Goal: Task Accomplishment & Management: Manage account settings

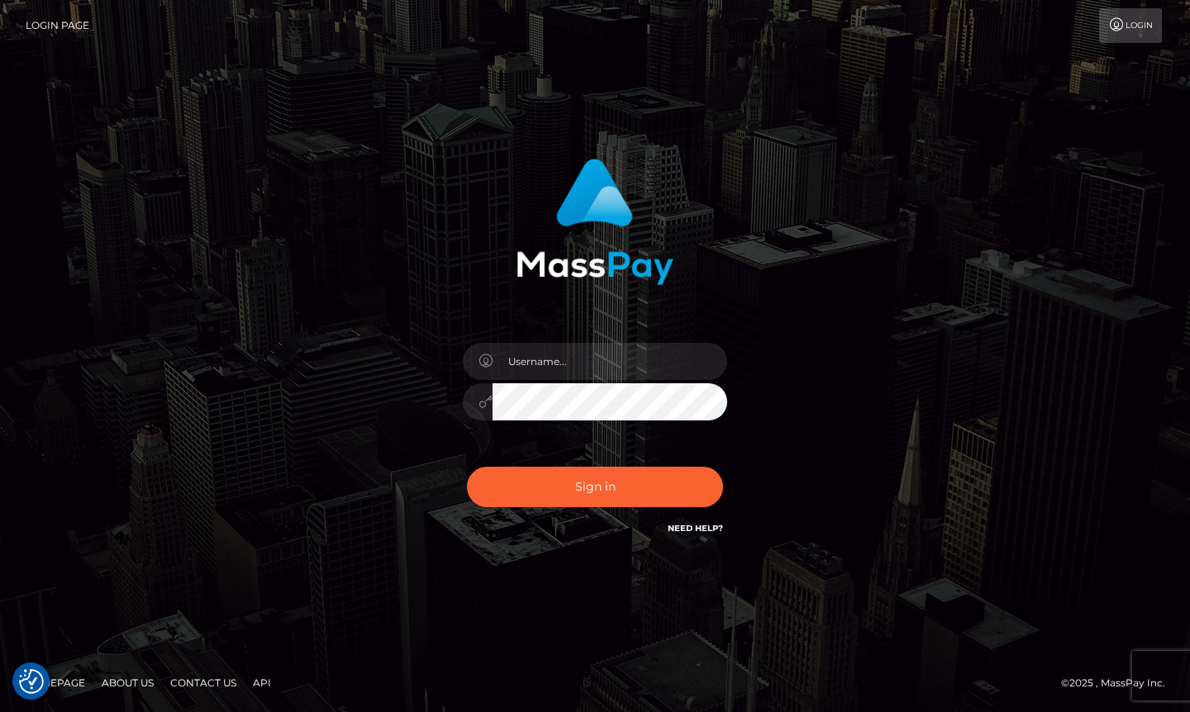
checkbox input "true"
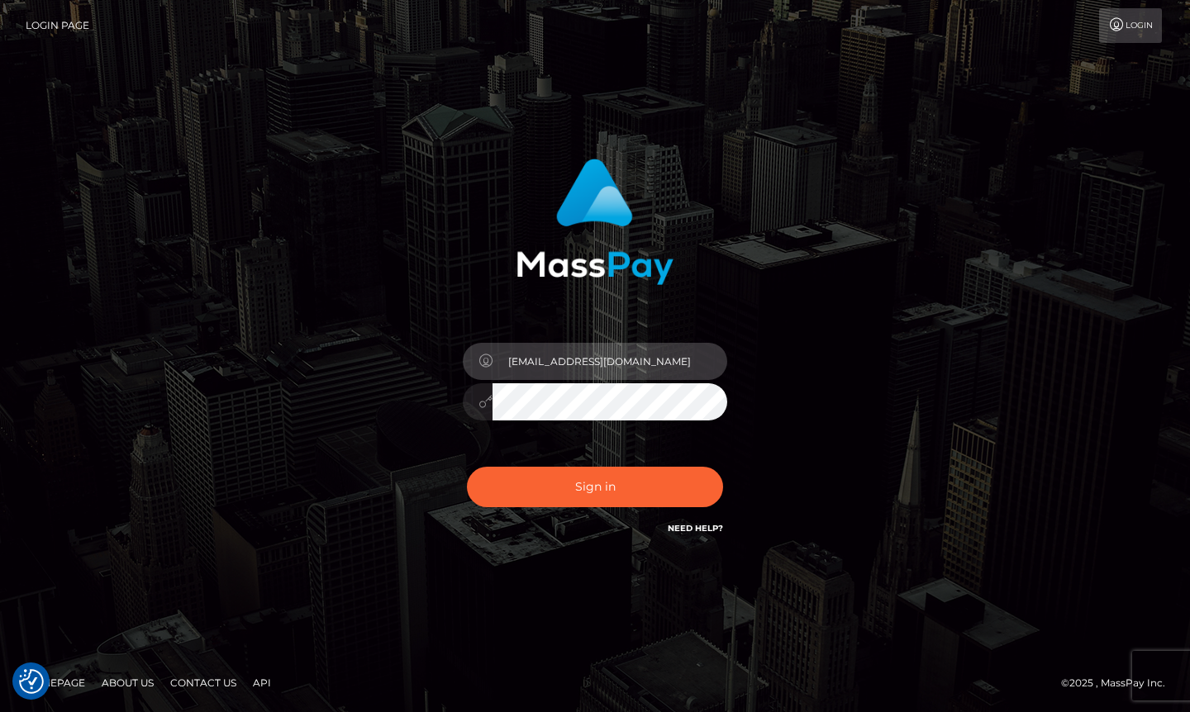
type input "ohsnapitzmegha@gmail.com"
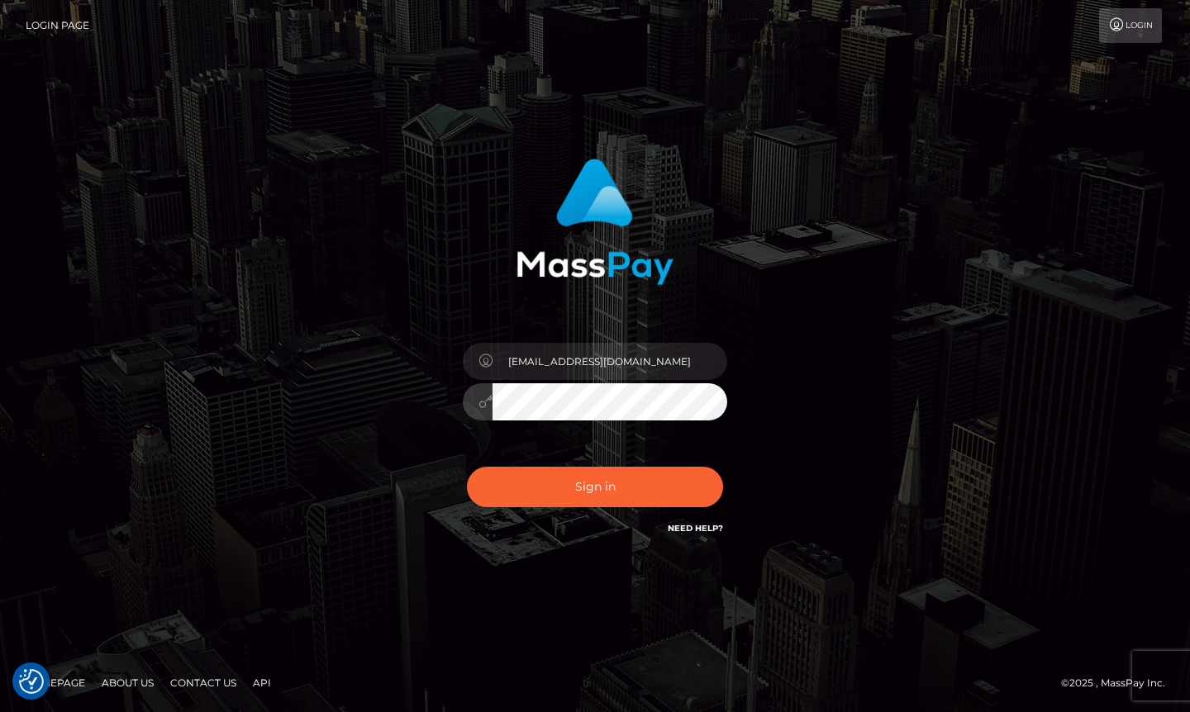
click at [595, 487] on button "Sign in" at bounding box center [595, 487] width 256 height 40
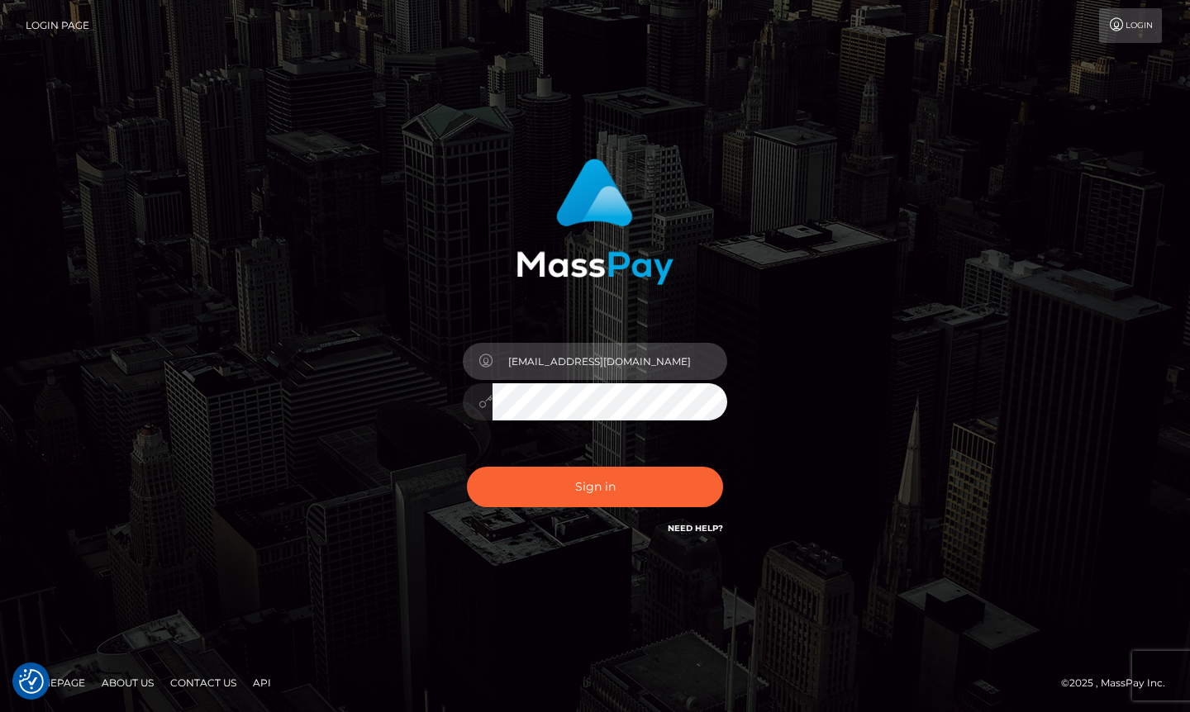
type input "ohsnapitzmegha@gmail.com"
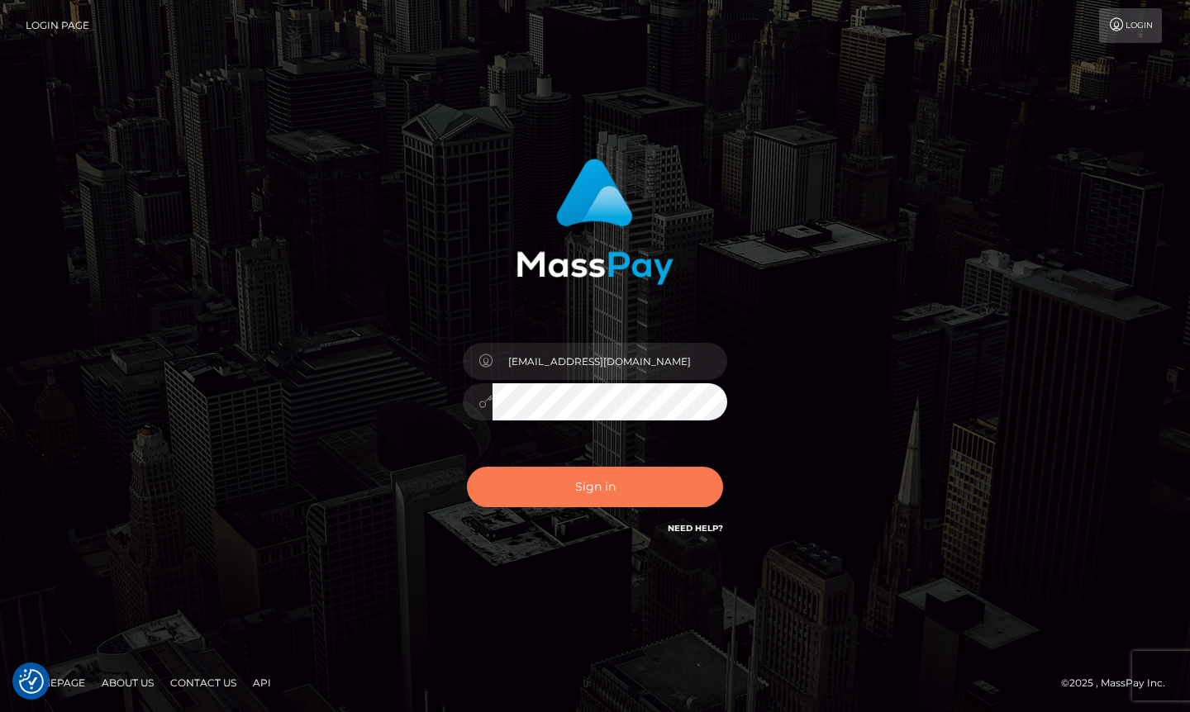
click at [544, 473] on button "Sign in" at bounding box center [595, 487] width 256 height 40
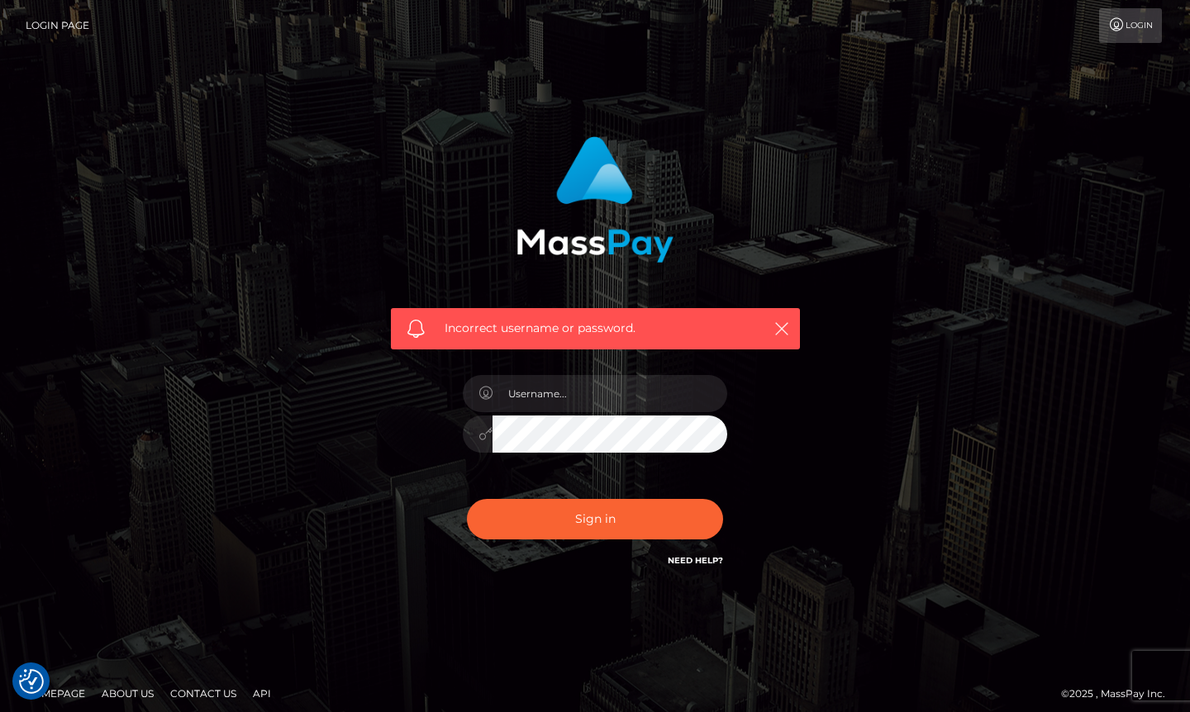
click at [688, 558] on link "Need Help?" at bounding box center [695, 560] width 55 height 11
